Goal: Register for event/course

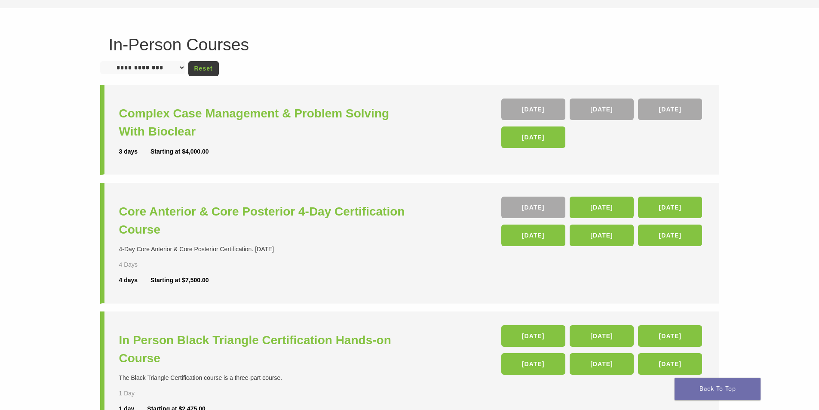
scroll to position [344, 0]
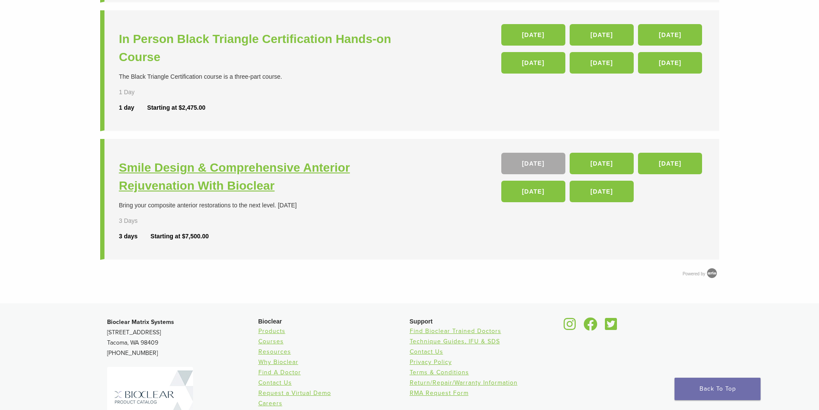
click at [185, 180] on h3 "Smile Design & Comprehensive Anterior Rejuvenation With Bioclear" at bounding box center [265, 177] width 293 height 36
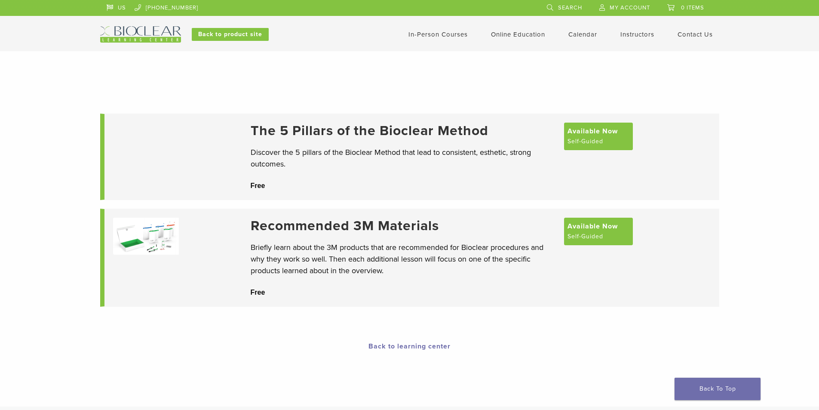
click at [447, 33] on link "In-Person Courses" at bounding box center [438, 35] width 59 height 8
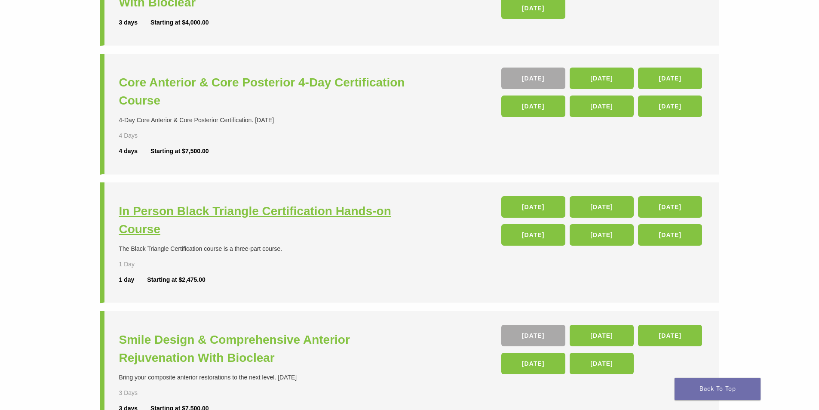
scroll to position [301, 0]
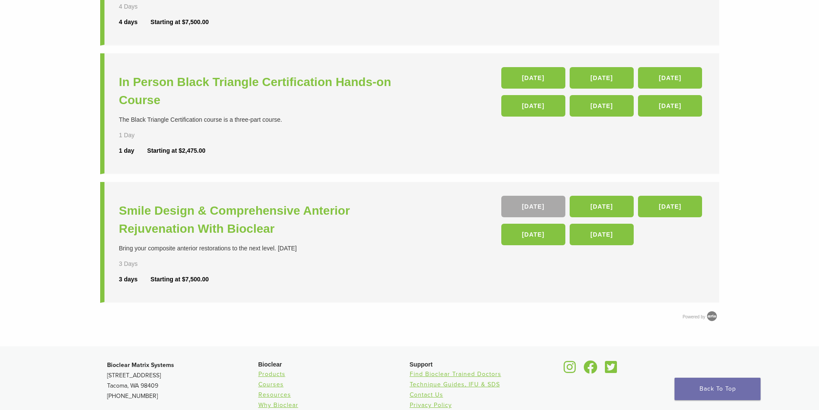
click at [229, 70] on div "In Person Black Triangle Certification Hands-on Course The Black Triangle Certi…" at bounding box center [265, 113] width 293 height 92
click at [229, 82] on h3 "In Person Black Triangle Certification Hands-on Course" at bounding box center [265, 91] width 293 height 36
click at [214, 227] on h3 "Smile Design & Comprehensive Anterior Rejuvenation With Bioclear" at bounding box center [265, 220] width 293 height 36
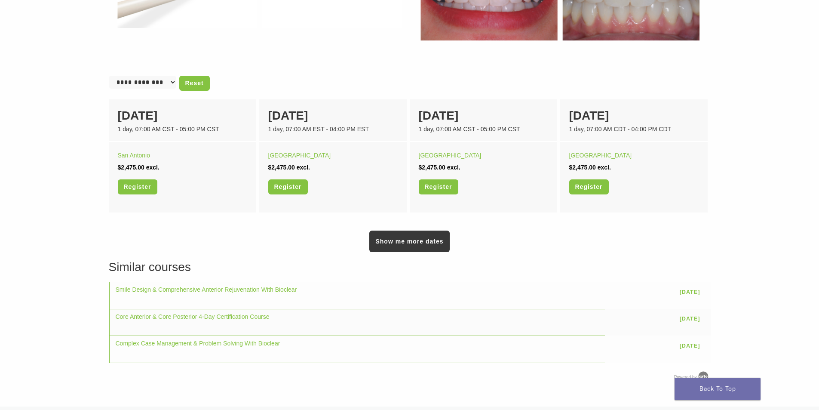
scroll to position [215, 0]
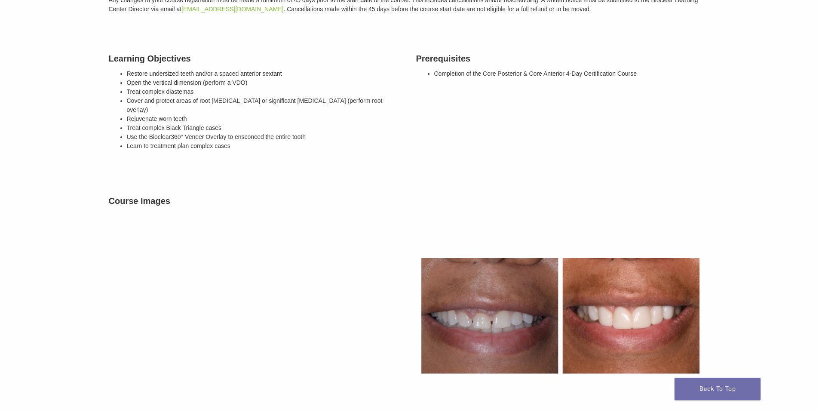
scroll to position [43, 0]
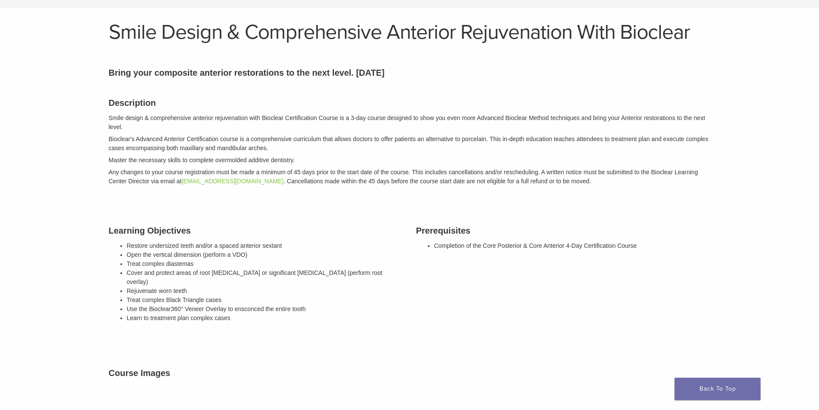
drag, startPoint x: 128, startPoint y: 130, endPoint x: 379, endPoint y: 130, distance: 251.7
click at [379, 130] on p "Smile design & comprehensive anterior rejuvenation with Bioclear Certification …" at bounding box center [410, 123] width 602 height 18
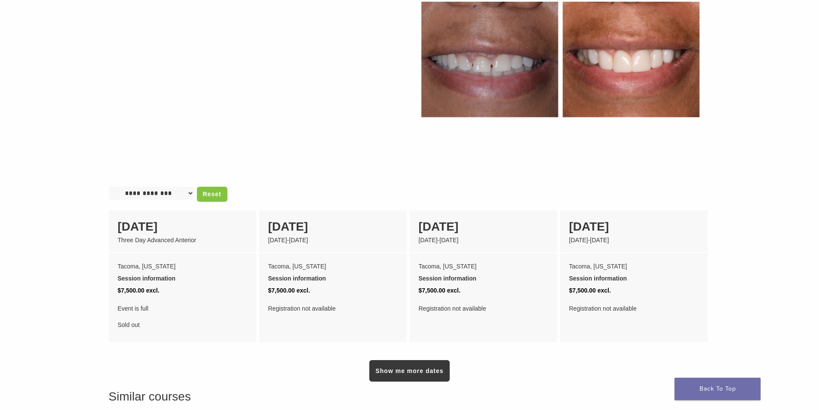
scroll to position [473, 0]
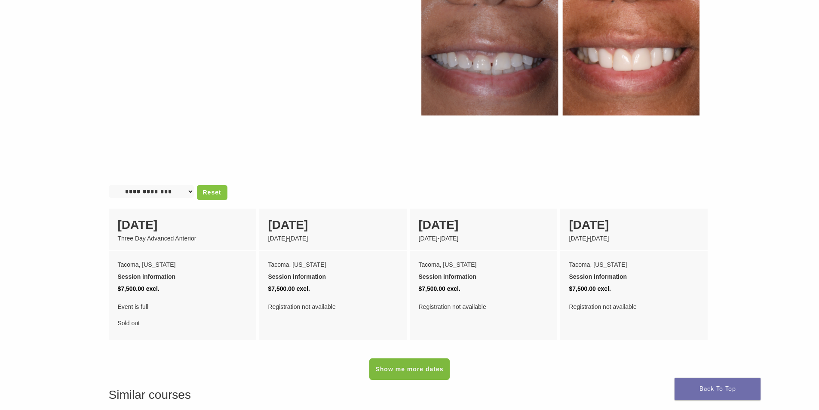
click at [402, 359] on link "Show me more dates" at bounding box center [410, 369] width 80 height 22
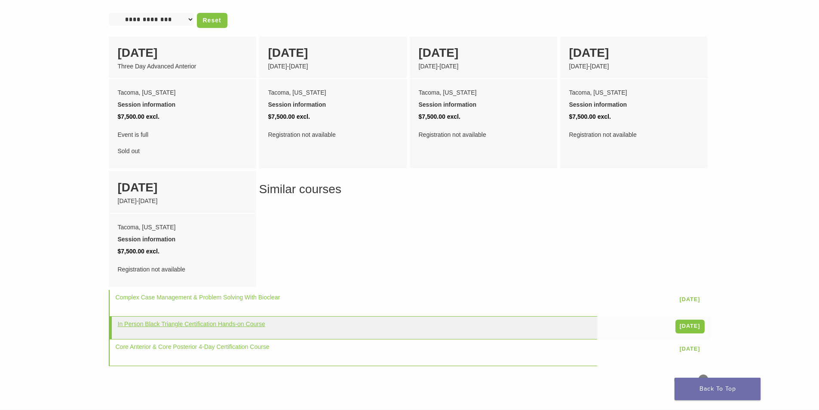
scroll to position [430, 0]
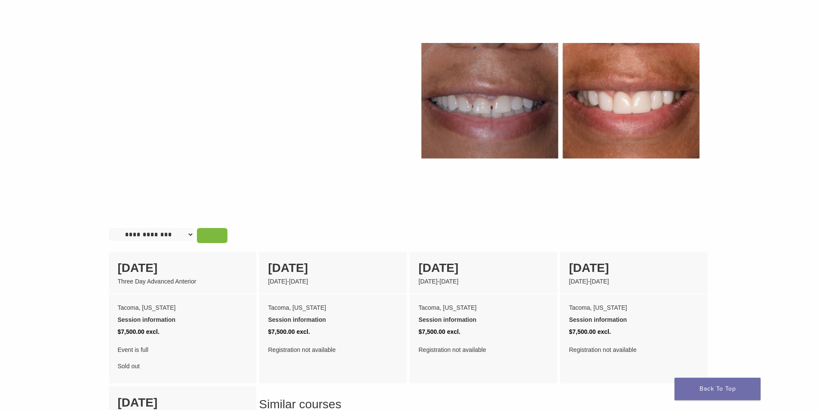
click at [204, 231] on link "Reset" at bounding box center [212, 235] width 31 height 15
